Goal: Task Accomplishment & Management: Manage account settings

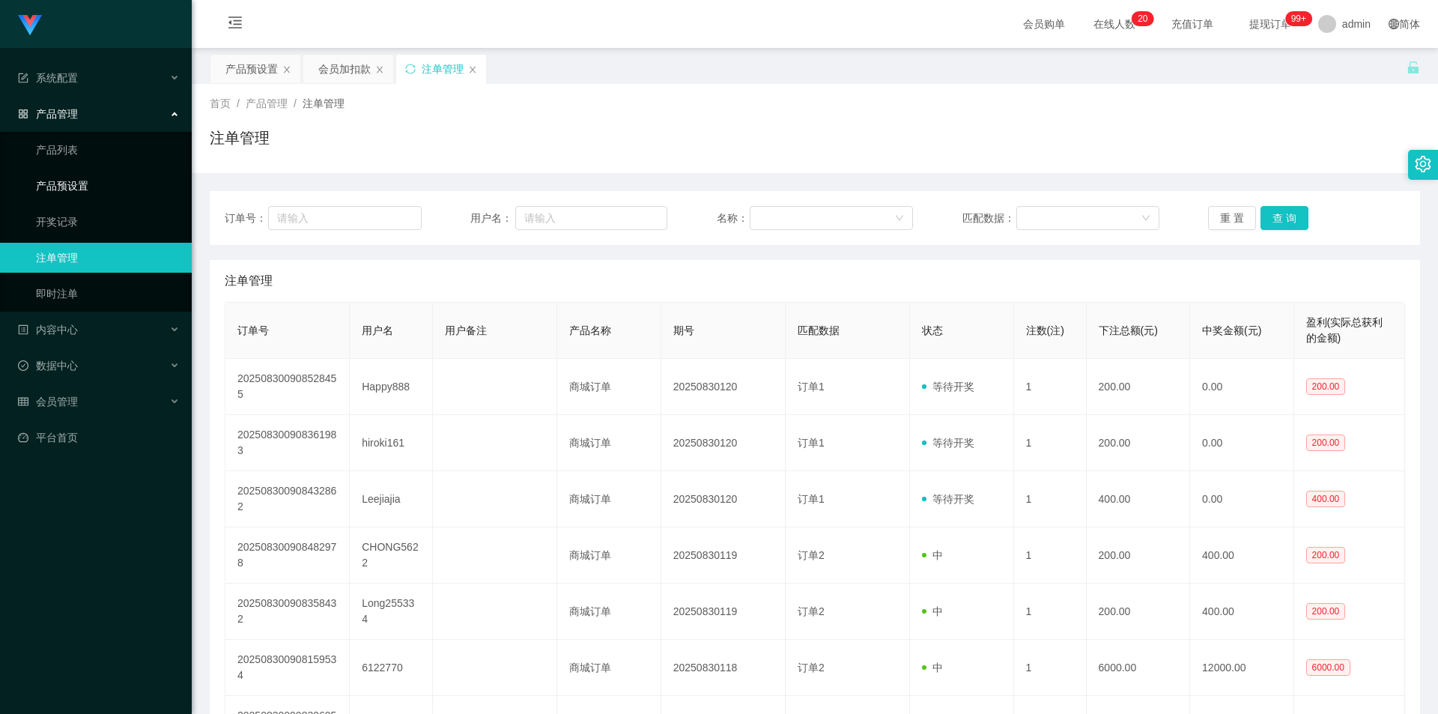
click at [92, 185] on link "产品预设置" at bounding box center [108, 186] width 144 height 30
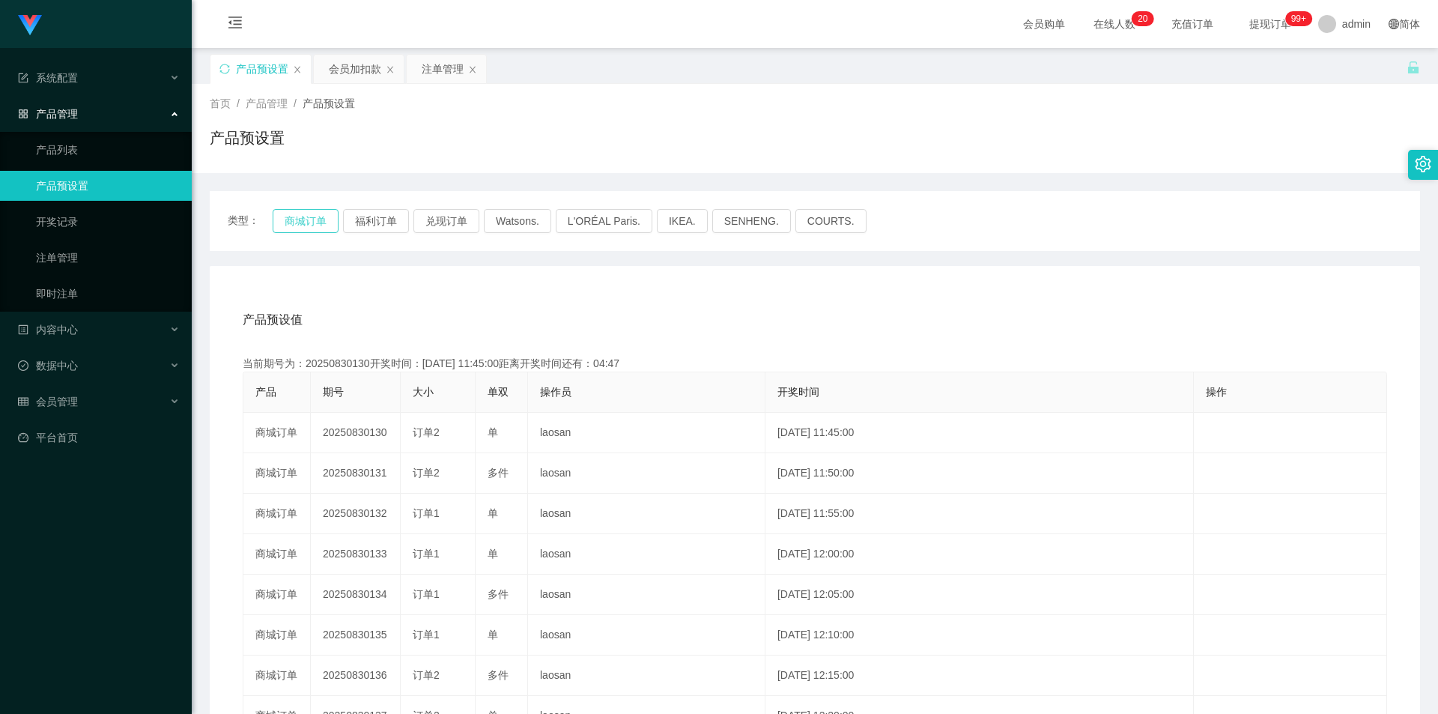
click at [316, 219] on button "商城订单" at bounding box center [306, 221] width 66 height 24
click at [316, 215] on button "商城订单" at bounding box center [306, 221] width 66 height 24
click at [67, 265] on link "注单管理" at bounding box center [108, 258] width 144 height 30
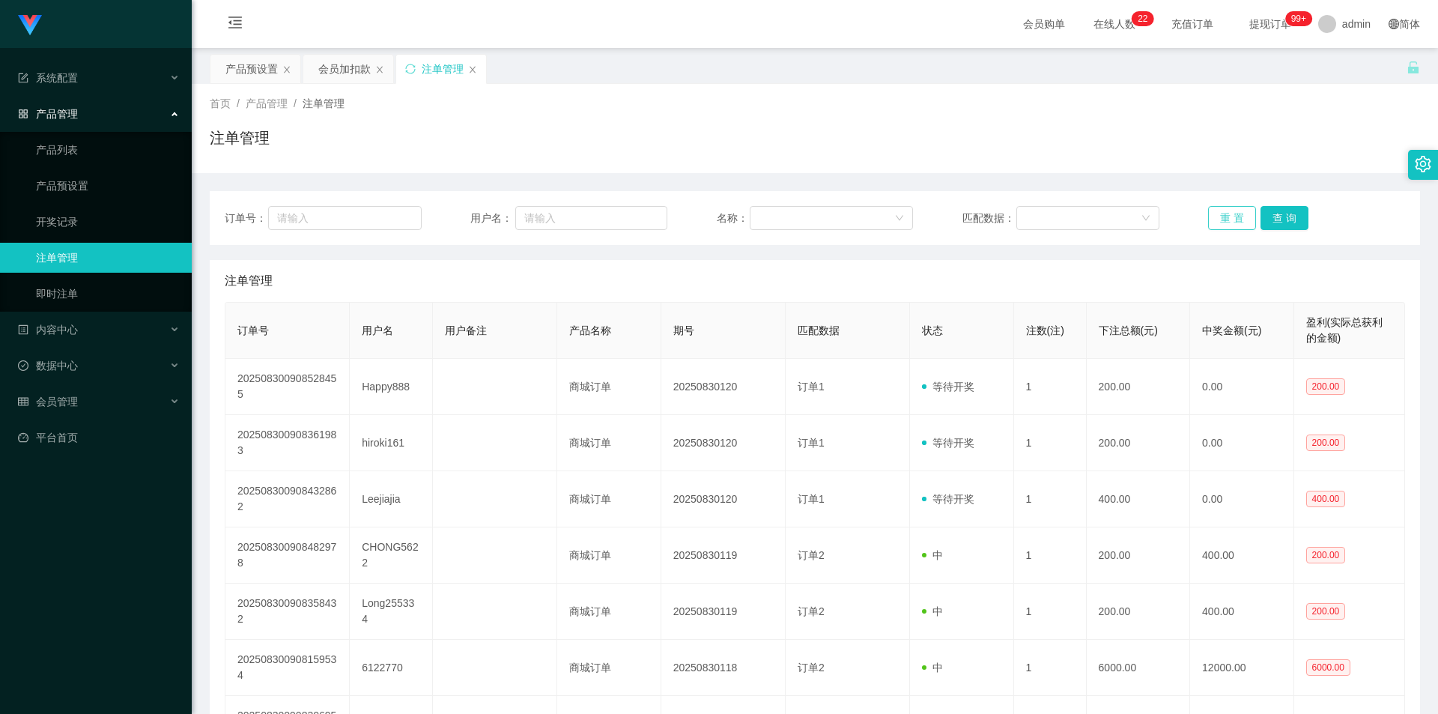
click at [1223, 212] on button "重 置" at bounding box center [1232, 218] width 48 height 24
click at [1221, 216] on button "重 置" at bounding box center [1232, 218] width 48 height 24
click at [82, 195] on link "产品预设置" at bounding box center [108, 186] width 144 height 30
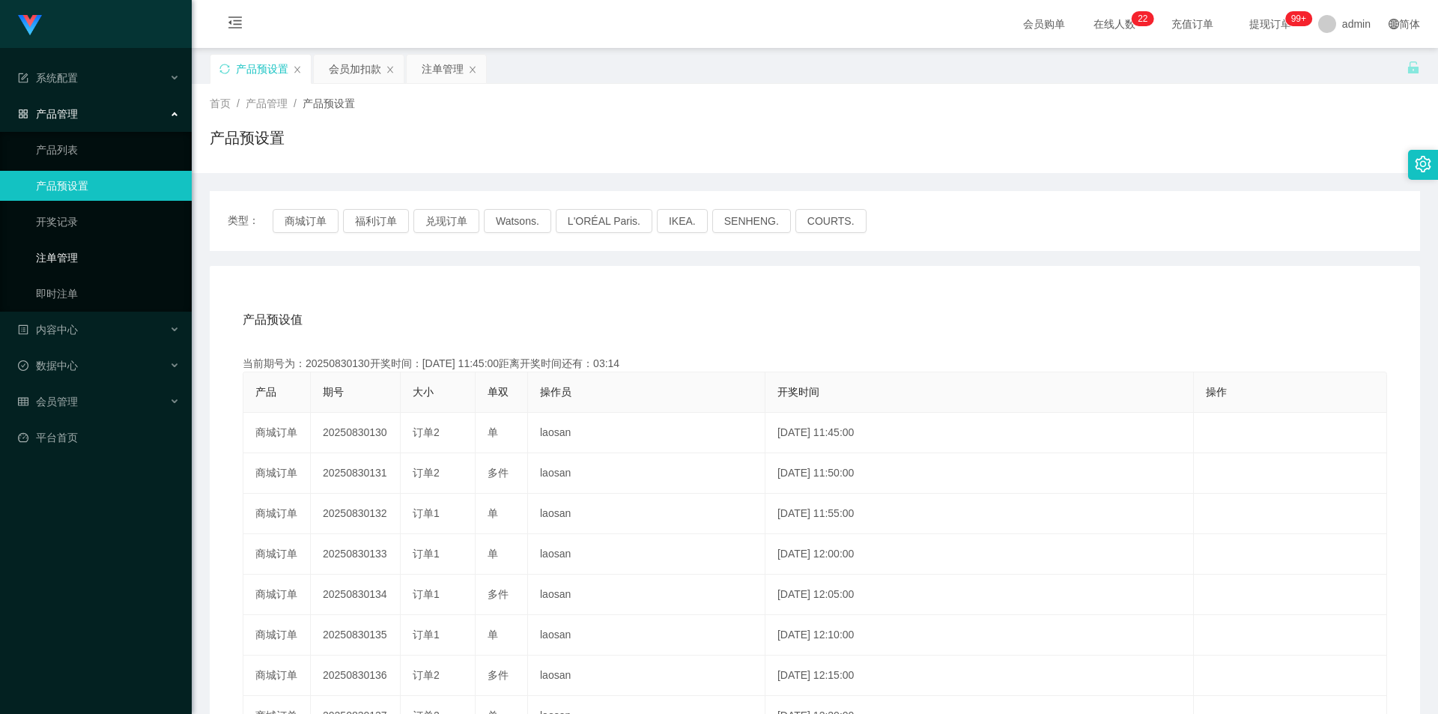
click at [100, 255] on link "注单管理" at bounding box center [108, 258] width 144 height 30
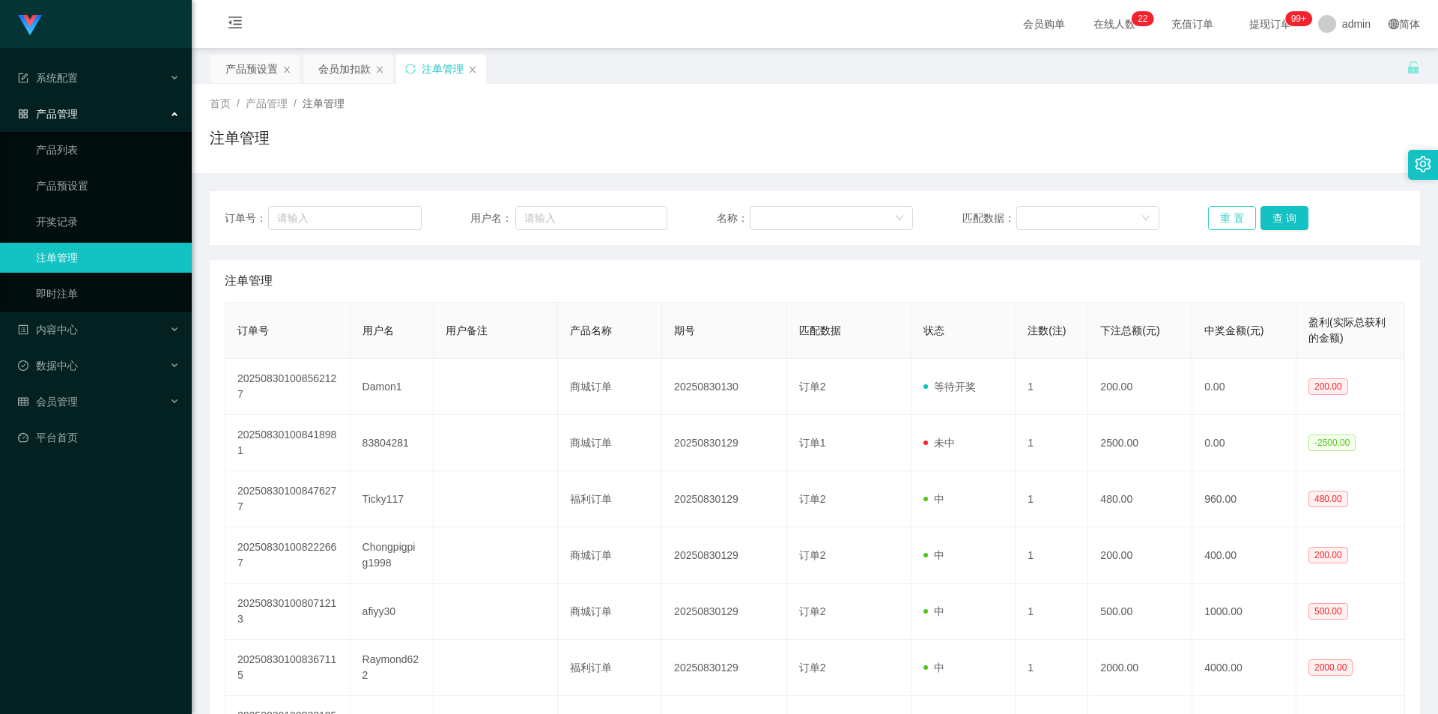
click at [1214, 213] on button "重 置" at bounding box center [1232, 218] width 48 height 24
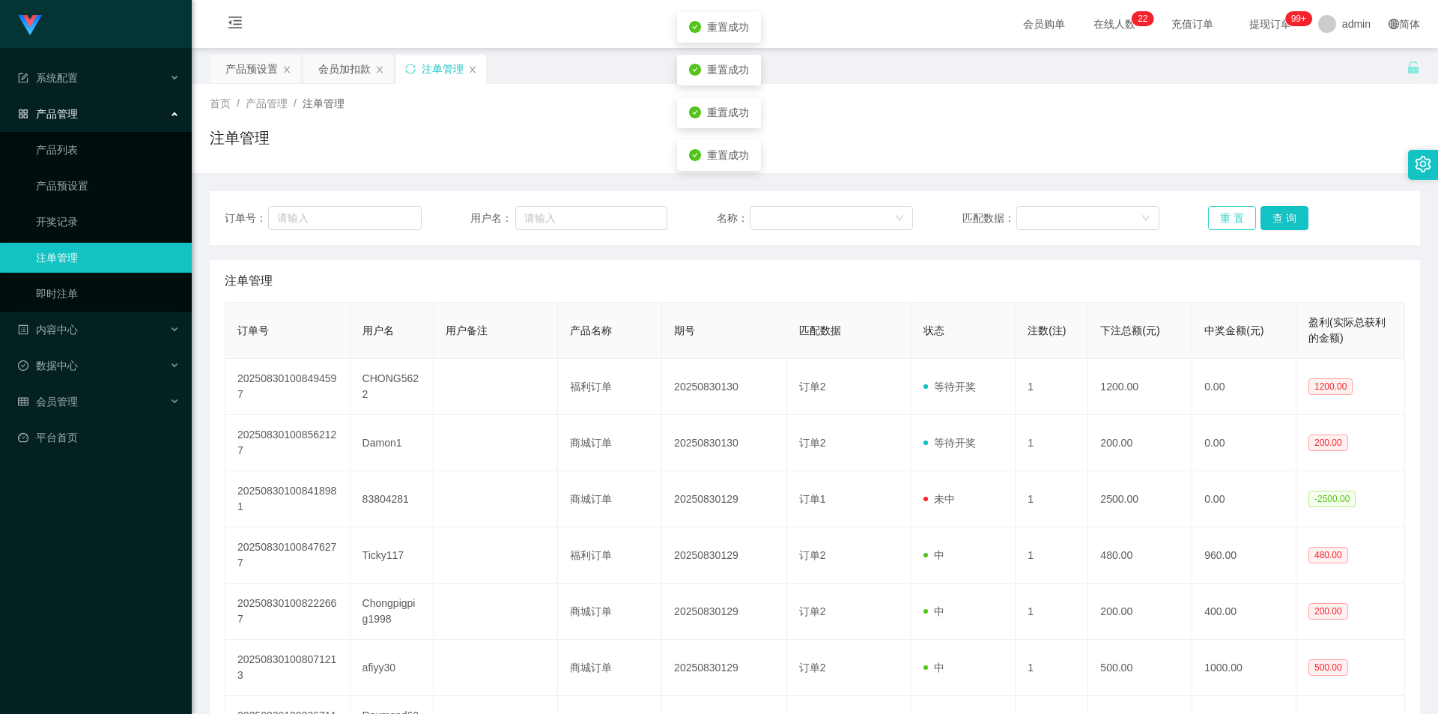
click at [1214, 213] on button "重 置" at bounding box center [1232, 218] width 48 height 24
